Goal: Task Accomplishment & Management: Manage account settings

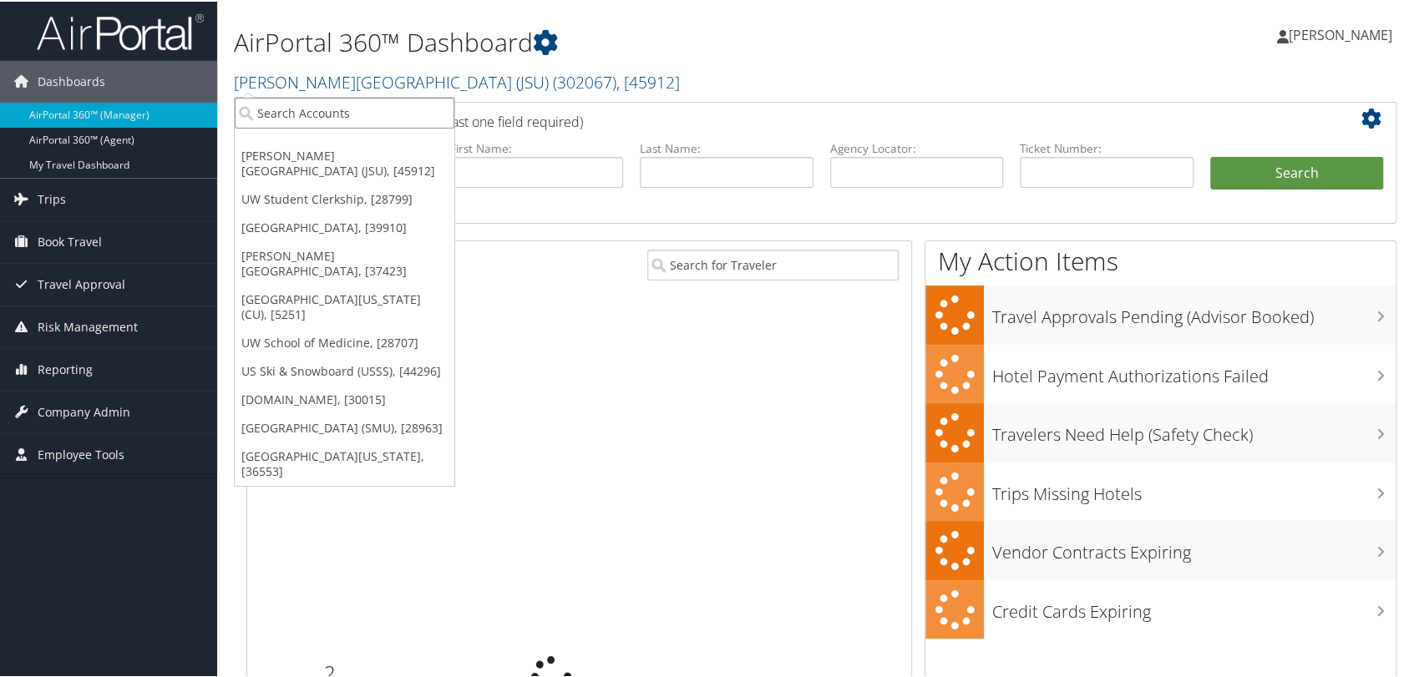
click at [288, 104] on input "search" at bounding box center [345, 111] width 220 height 31
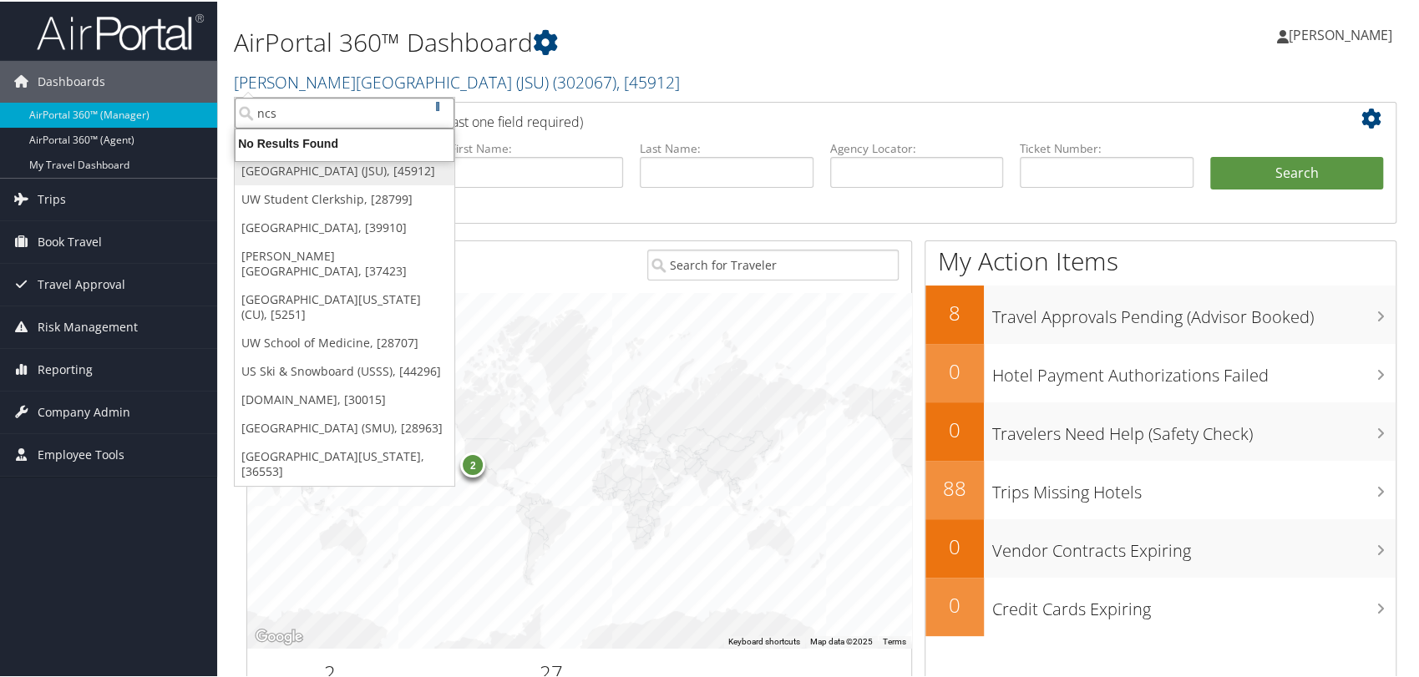
type input "ncsl"
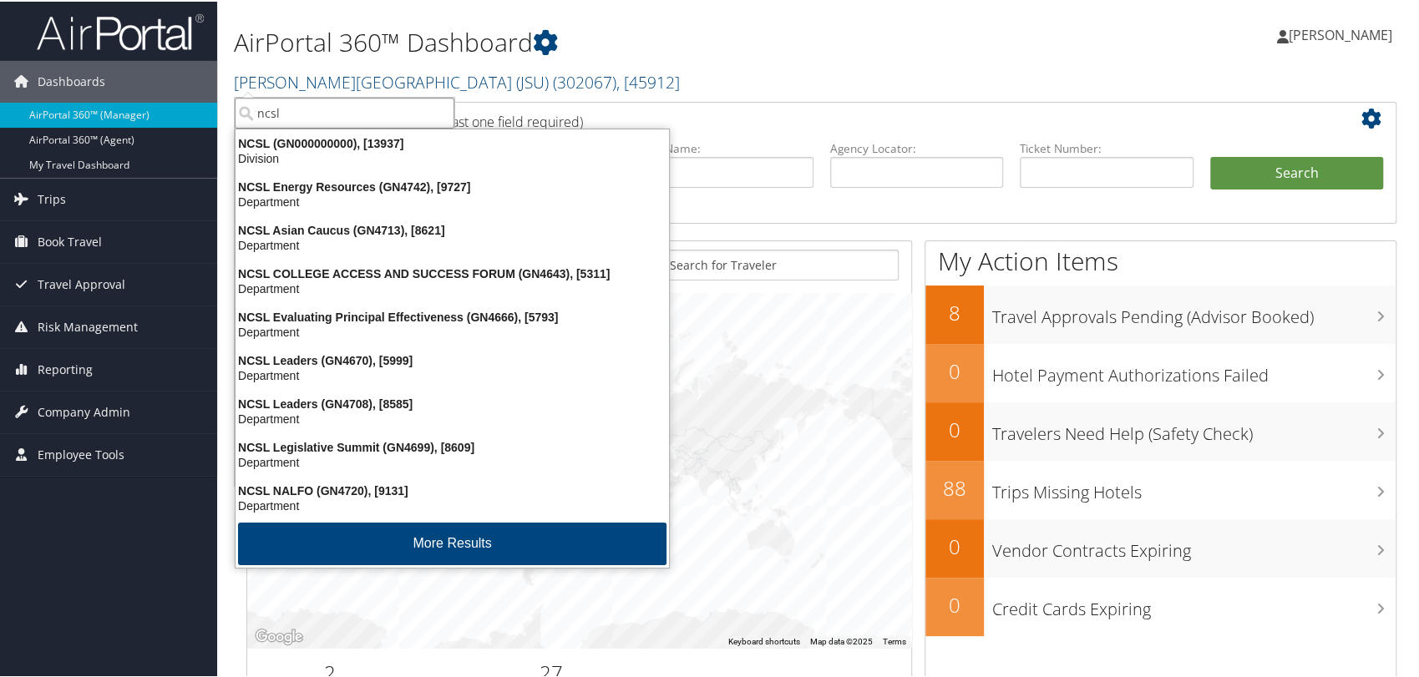
click at [385, 143] on div "NCSL (GN000000000), [13937]" at bounding box center [451, 141] width 453 height 15
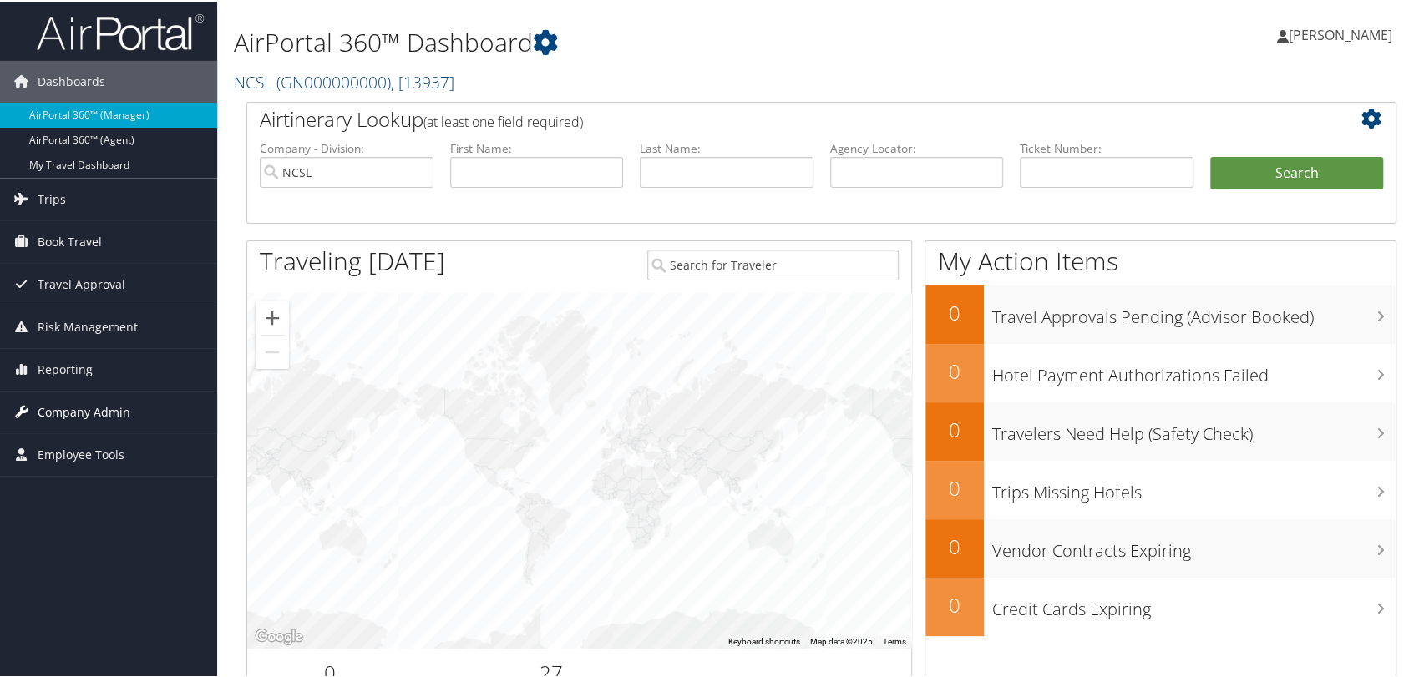
drag, startPoint x: 87, startPoint y: 407, endPoint x: 69, endPoint y: 428, distance: 27.9
click at [87, 407] on span "Company Admin" at bounding box center [84, 411] width 93 height 42
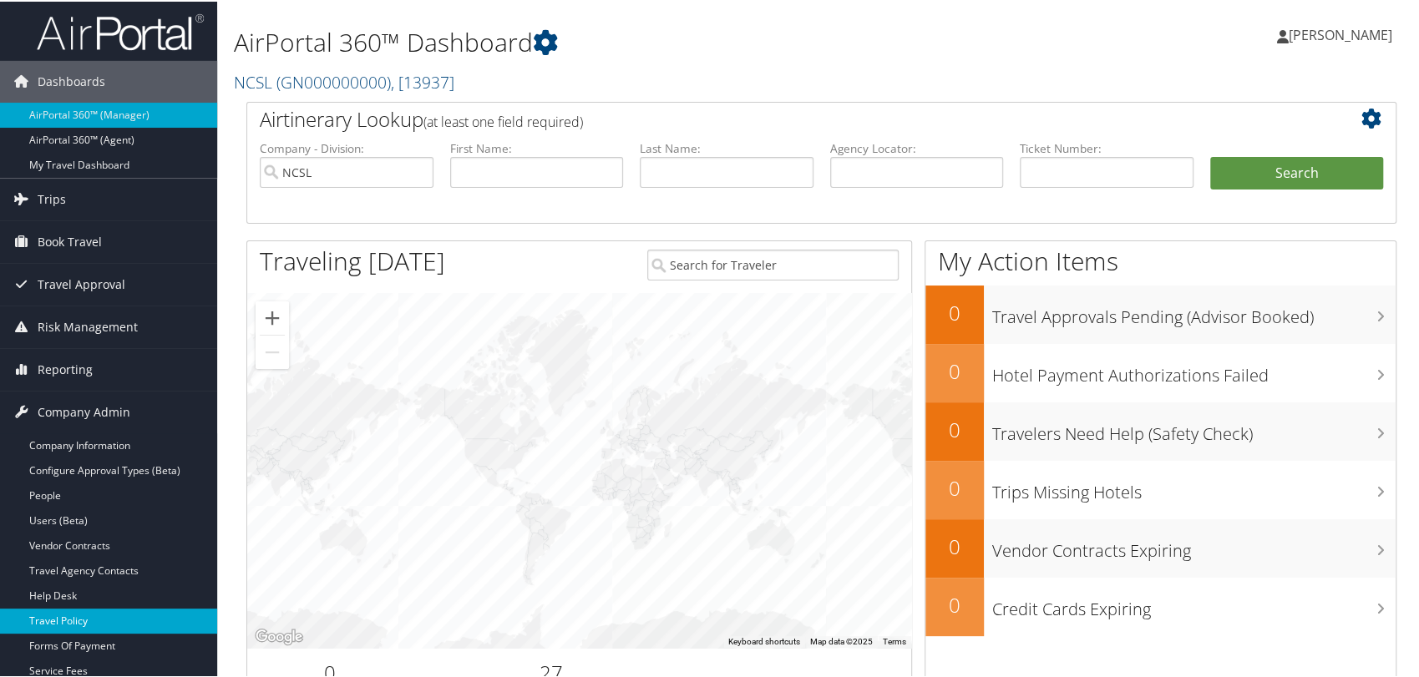
click at [60, 614] on link "Travel Policy" at bounding box center [108, 619] width 217 height 25
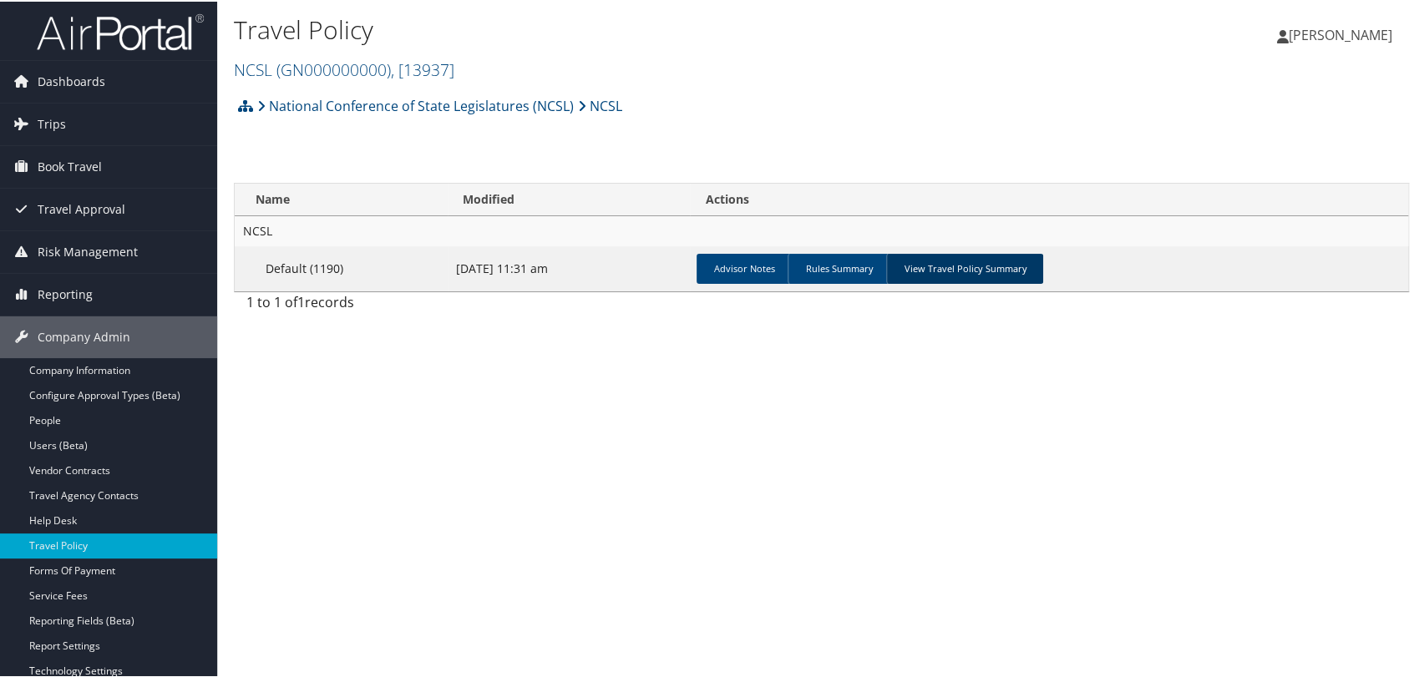
click at [938, 262] on link "View Travel Policy Summary" at bounding box center [964, 267] width 157 height 30
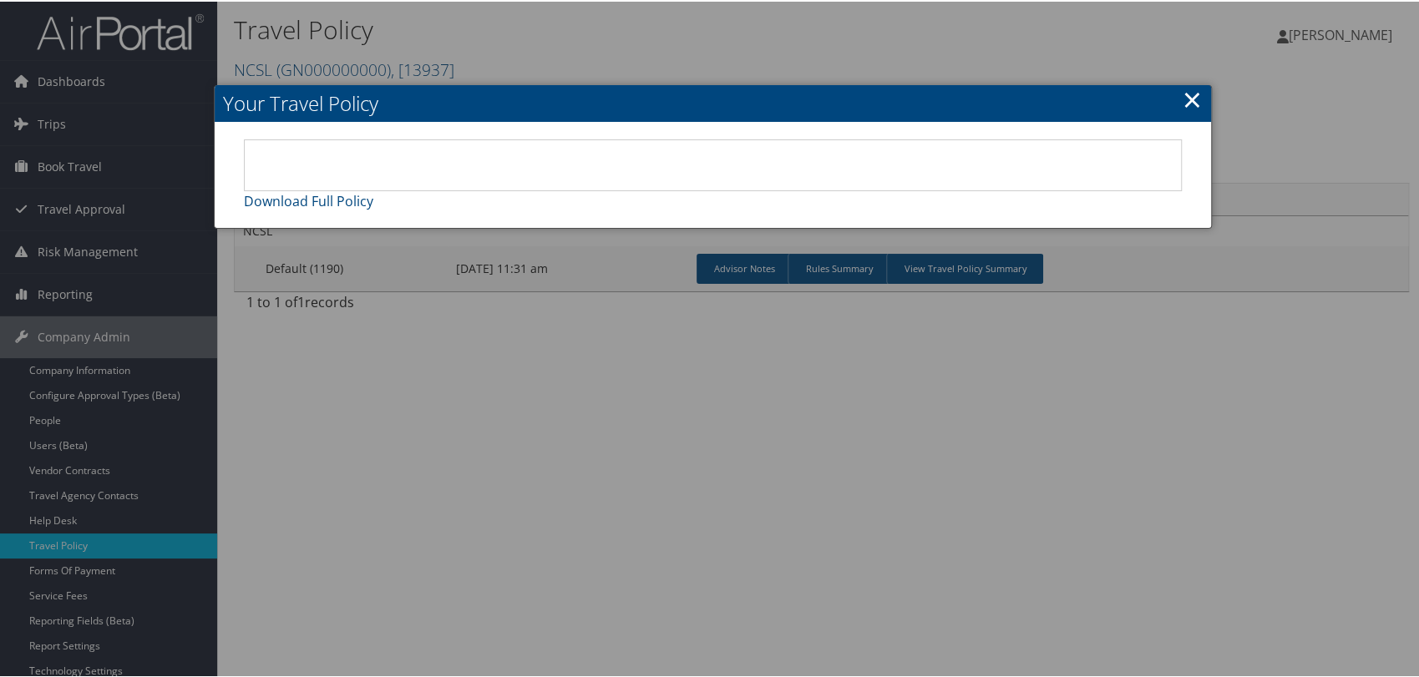
drag, startPoint x: 783, startPoint y: 416, endPoint x: 795, endPoint y: 412, distance: 13.2
click at [784, 417] on div at bounding box center [713, 338] width 1426 height 677
click at [1191, 92] on link "×" at bounding box center [1192, 97] width 19 height 33
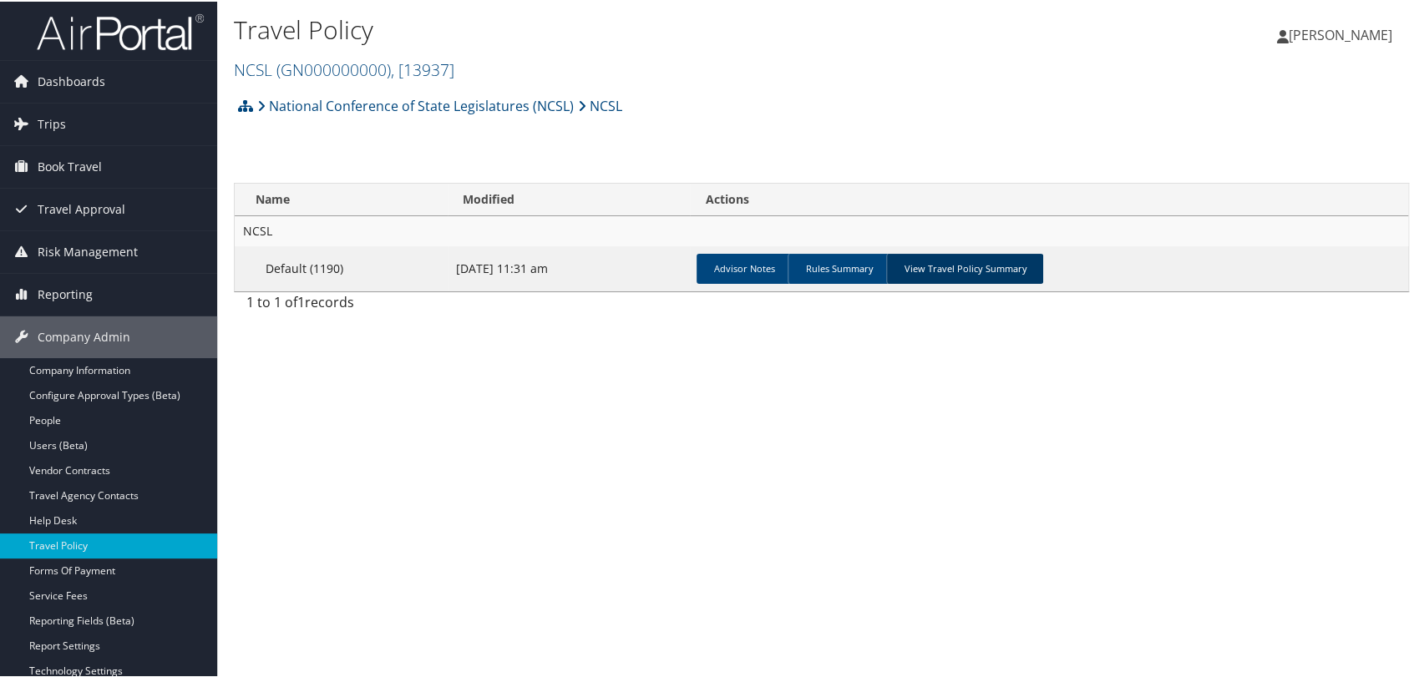
click at [973, 266] on link "View Travel Policy Summary" at bounding box center [964, 267] width 157 height 30
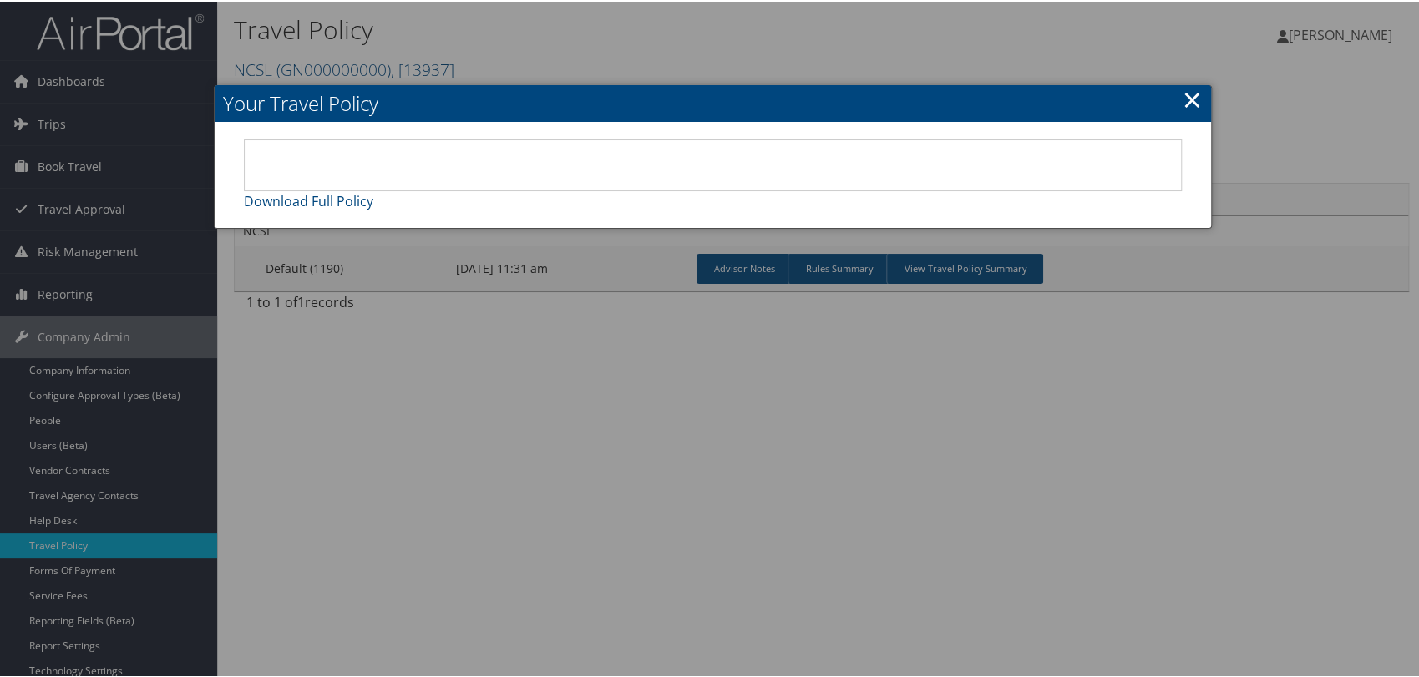
click at [521, 466] on div at bounding box center [713, 338] width 1426 height 677
click at [1188, 96] on link "×" at bounding box center [1192, 97] width 19 height 33
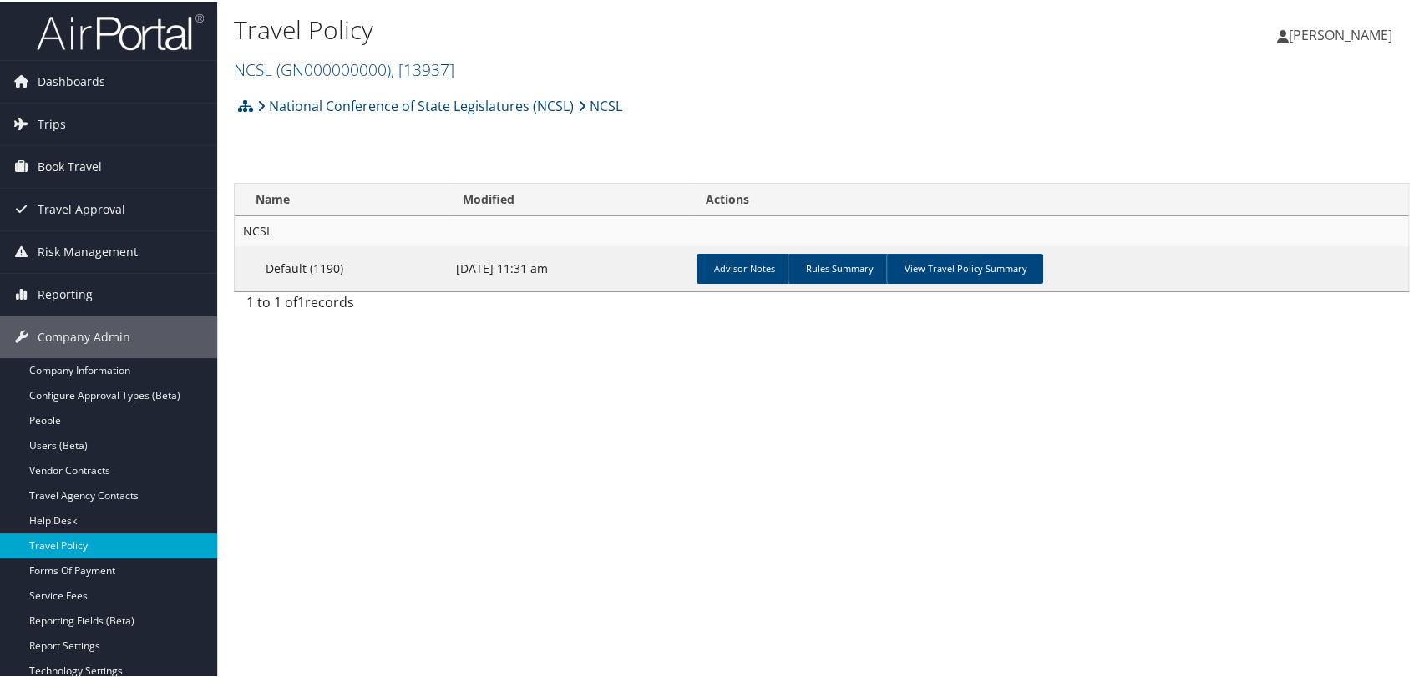
click at [501, 458] on div "Travel Policy NCSL ( GN000000000 ) , [ 13937 ] NCSL Jackson State University (J…" at bounding box center [821, 338] width 1208 height 677
click at [299, 69] on span "( GN000000000 )" at bounding box center [333, 68] width 114 height 23
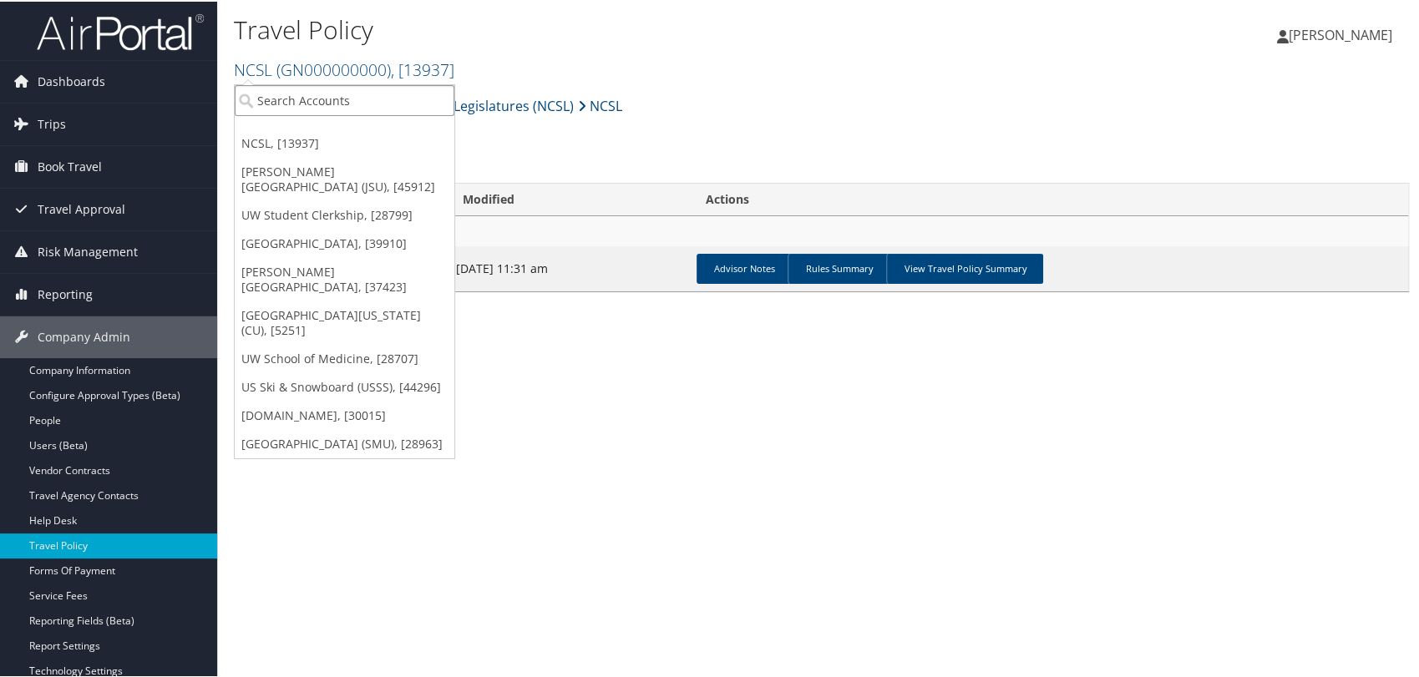
click at [301, 91] on input "search" at bounding box center [345, 99] width 220 height 31
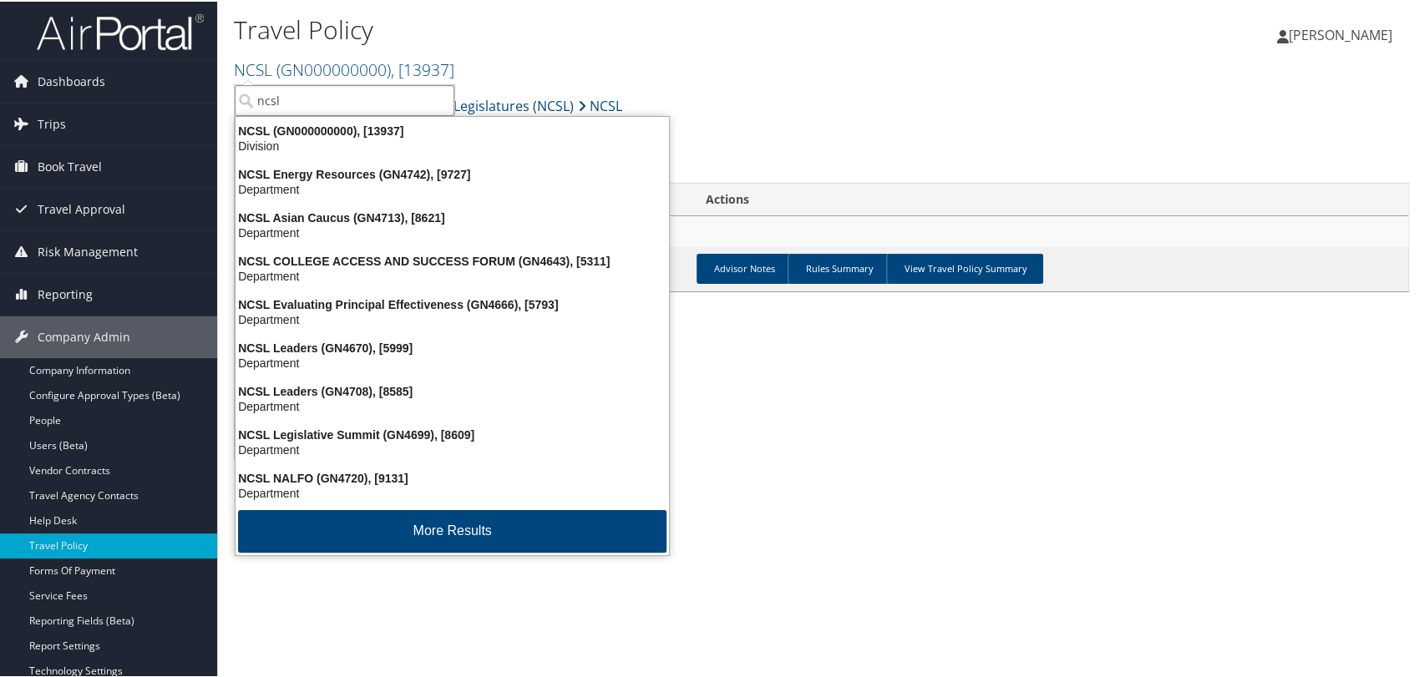
type input "ncsl"
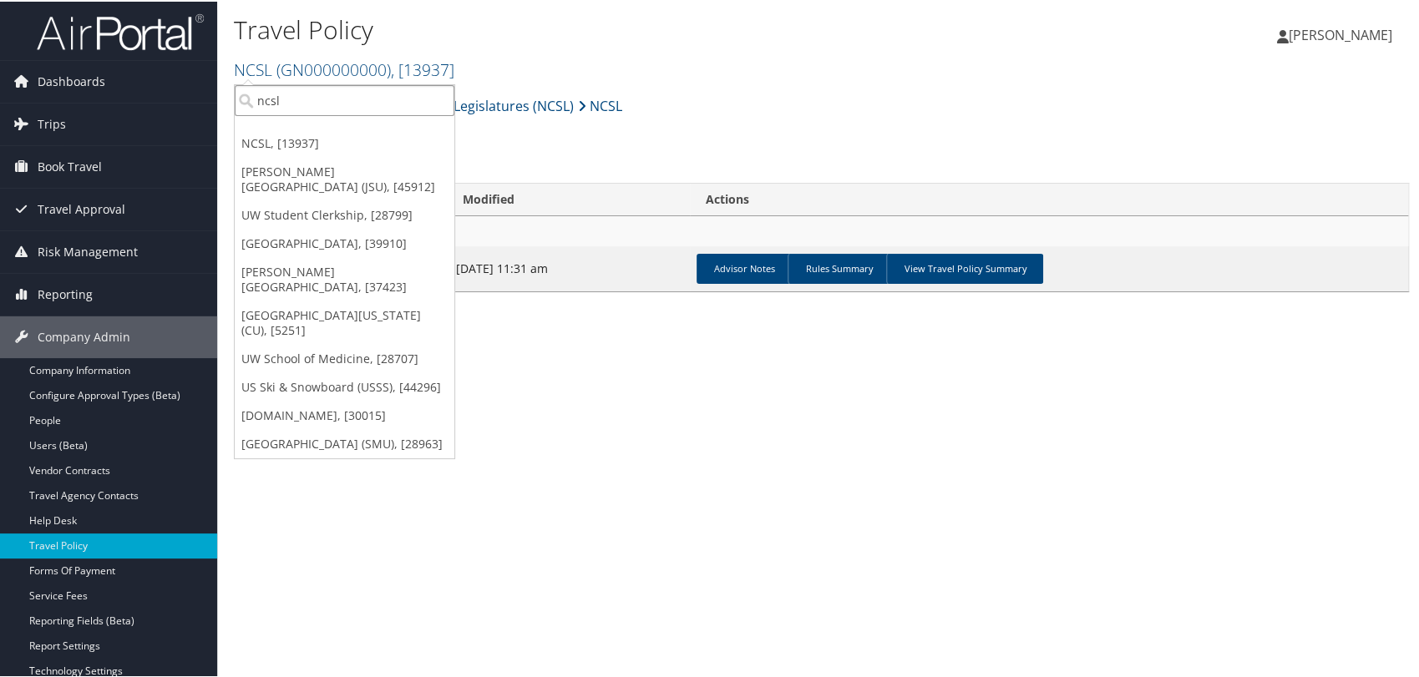
click at [296, 102] on input "ncsl" at bounding box center [345, 99] width 220 height 31
click at [296, 102] on input "search" at bounding box center [345, 99] width 220 height 31
paste input "2680"
type input "2680"
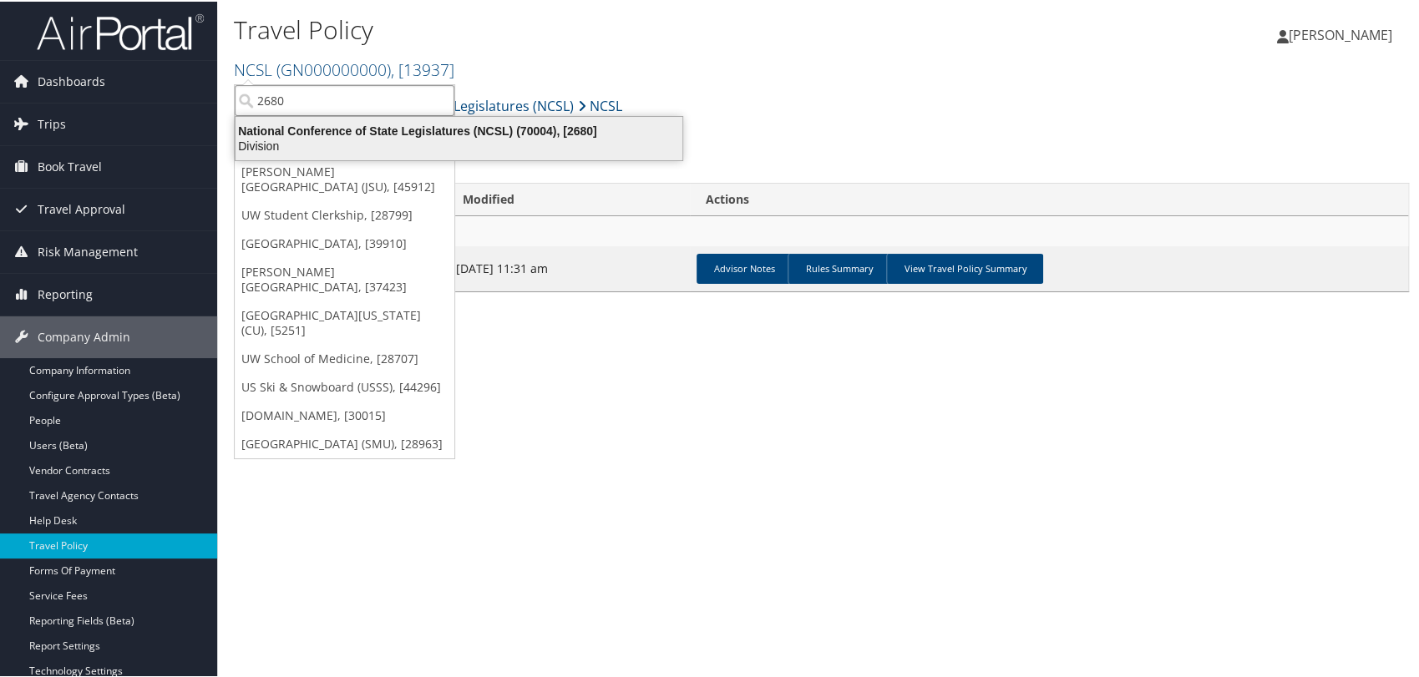
click at [367, 135] on div "National Conference of State Legislatures (NCSL) (70004), [2680]" at bounding box center [458, 129] width 467 height 15
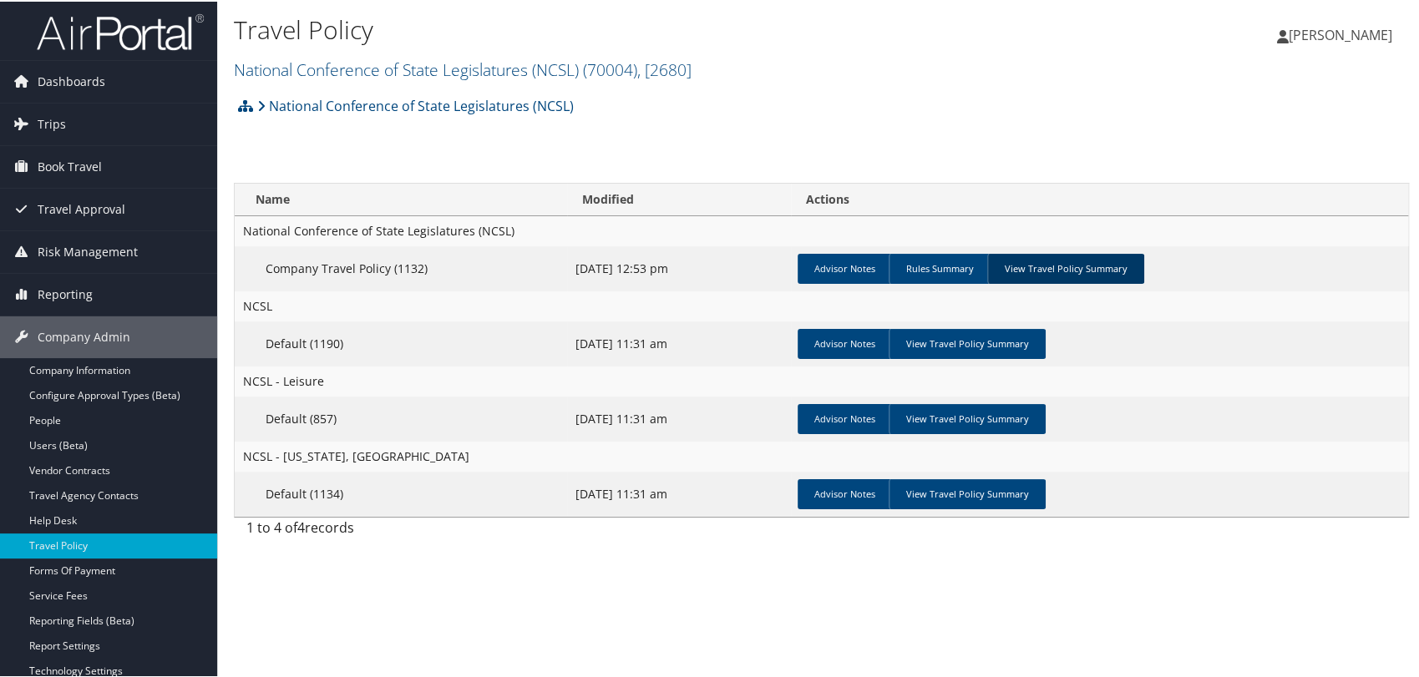
click at [1031, 261] on link "View Travel Policy Summary" at bounding box center [1065, 267] width 157 height 30
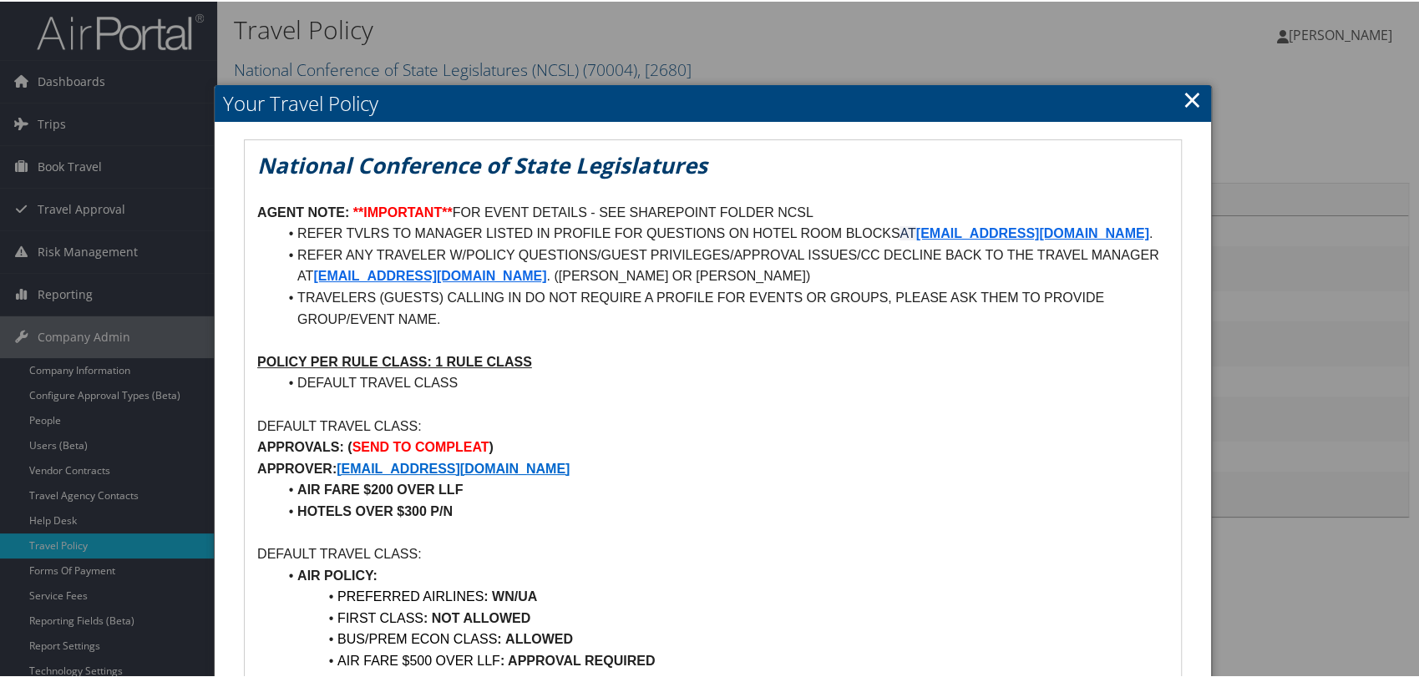
click at [1193, 95] on link "×" at bounding box center [1192, 97] width 19 height 33
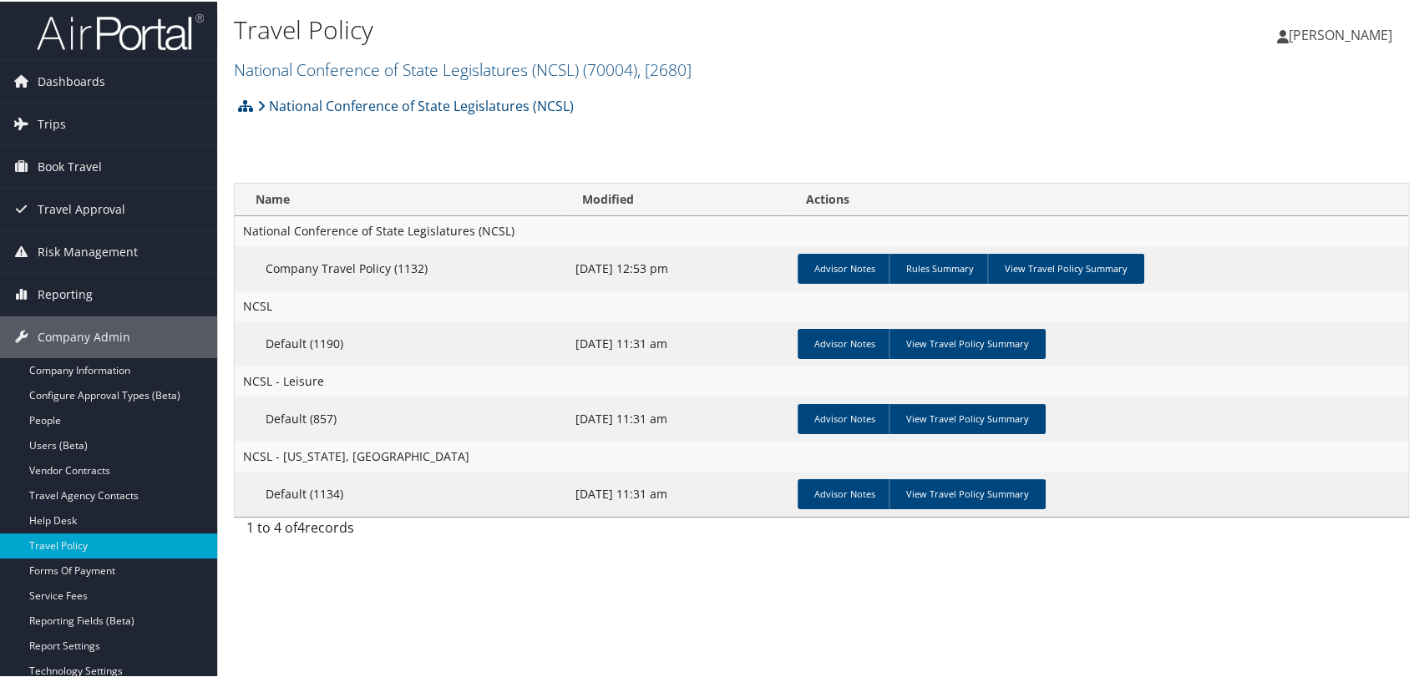
click at [124, 47] on img at bounding box center [120, 30] width 167 height 39
